Goal: Information Seeking & Learning: Learn about a topic

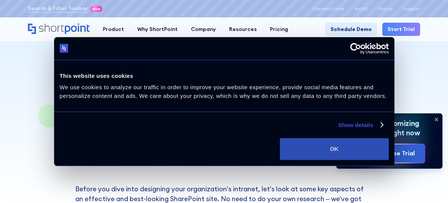
click at [317, 142] on button "OK" at bounding box center [334, 149] width 109 height 22
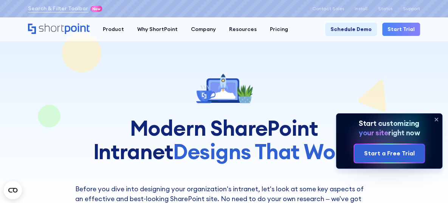
click at [438, 119] on icon at bounding box center [436, 119] width 12 height 12
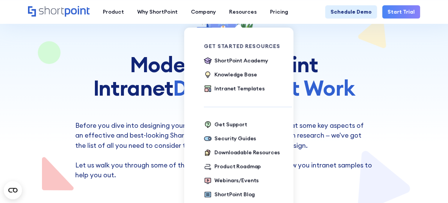
scroll to position [76, 0]
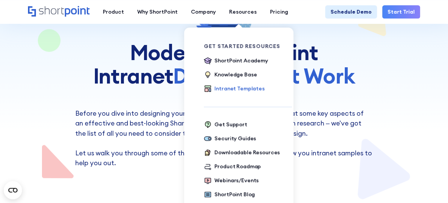
click at [243, 87] on div "Intranet Templates" at bounding box center [239, 89] width 50 height 8
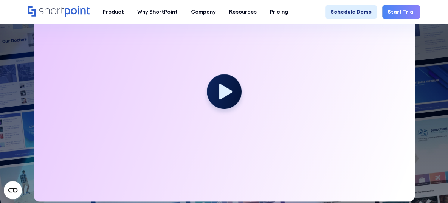
scroll to position [227, 0]
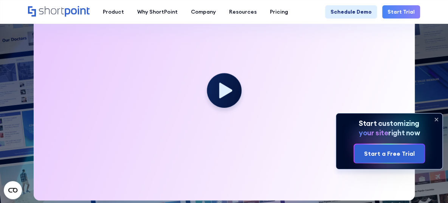
click at [439, 121] on icon at bounding box center [436, 119] width 12 height 12
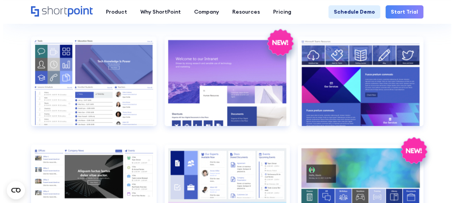
scroll to position [718, 0]
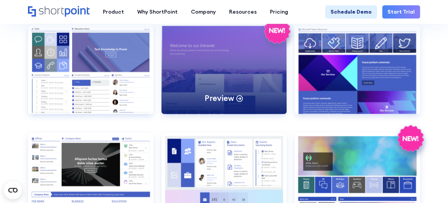
click at [219, 97] on p "Preview" at bounding box center [219, 98] width 29 height 10
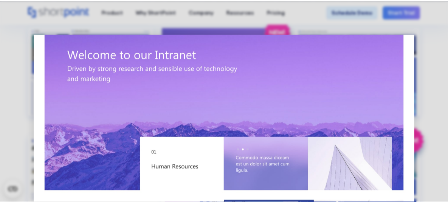
scroll to position [0, 0]
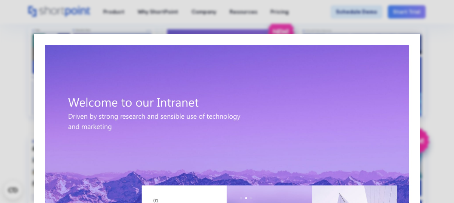
click at [17, 42] on div at bounding box center [227, 101] width 454 height 203
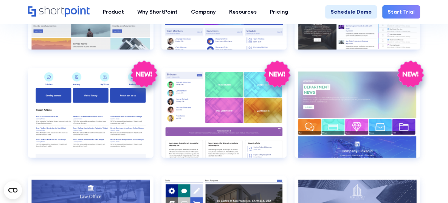
scroll to position [1361, 0]
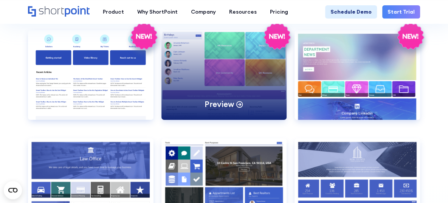
click at [221, 104] on p "Preview" at bounding box center [219, 104] width 29 height 10
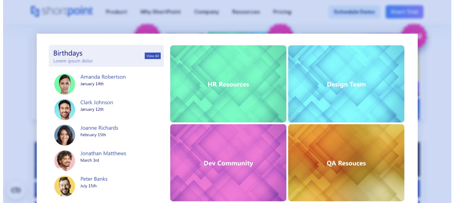
scroll to position [1369, 0]
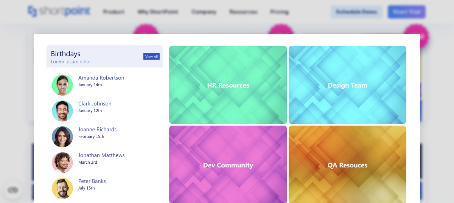
click at [437, 69] on div at bounding box center [227, 101] width 454 height 203
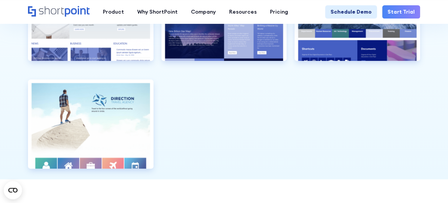
scroll to position [1663, 0]
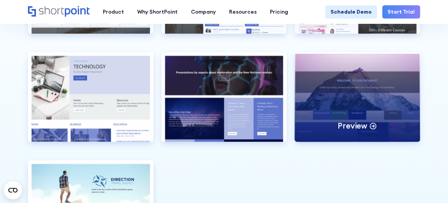
click at [372, 60] on div "Preview" at bounding box center [358, 97] width 126 height 90
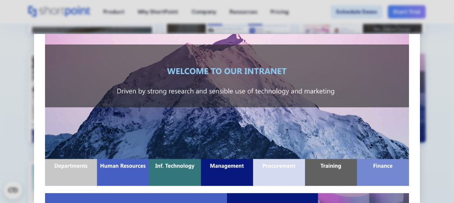
scroll to position [0, 0]
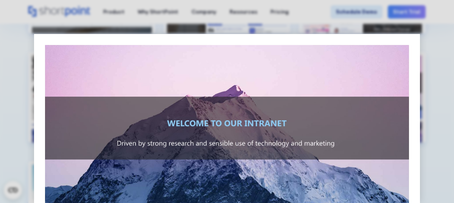
click at [436, 47] on div at bounding box center [227, 101] width 454 height 203
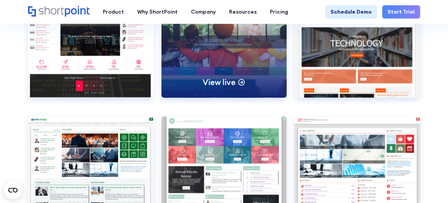
scroll to position [2042, 0]
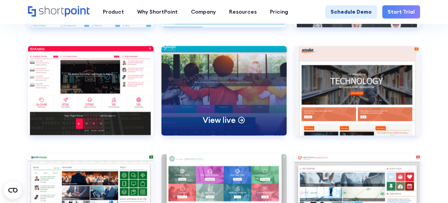
click at [248, 59] on div "View live" at bounding box center [224, 91] width 126 height 90
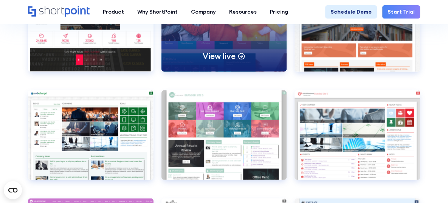
scroll to position [2117, 0]
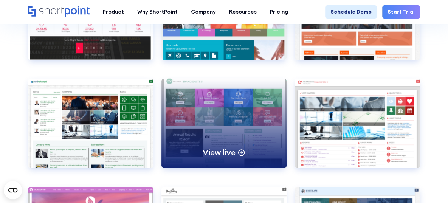
click at [250, 90] on div "View live" at bounding box center [224, 124] width 126 height 90
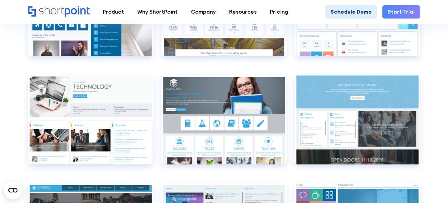
scroll to position [2457, 0]
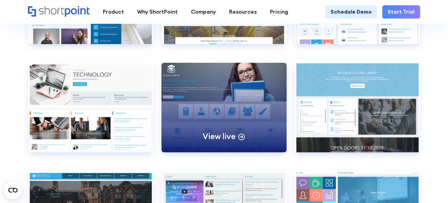
click at [215, 76] on div "View live" at bounding box center [224, 108] width 126 height 90
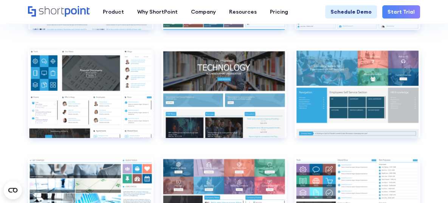
scroll to position [2911, 0]
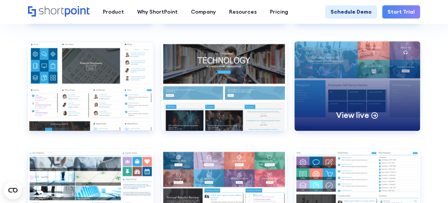
click at [350, 63] on div "View live" at bounding box center [358, 86] width 126 height 90
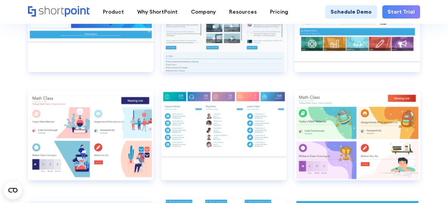
scroll to position [3403, 0]
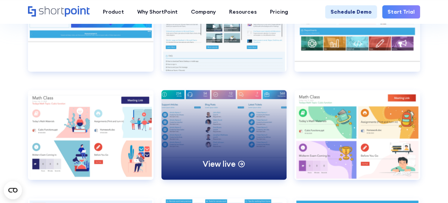
click at [233, 136] on div "View live" at bounding box center [224, 135] width 126 height 90
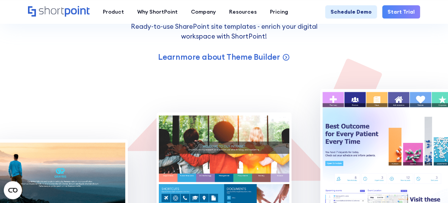
scroll to position [4461, 0]
